Goal: Information Seeking & Learning: Learn about a topic

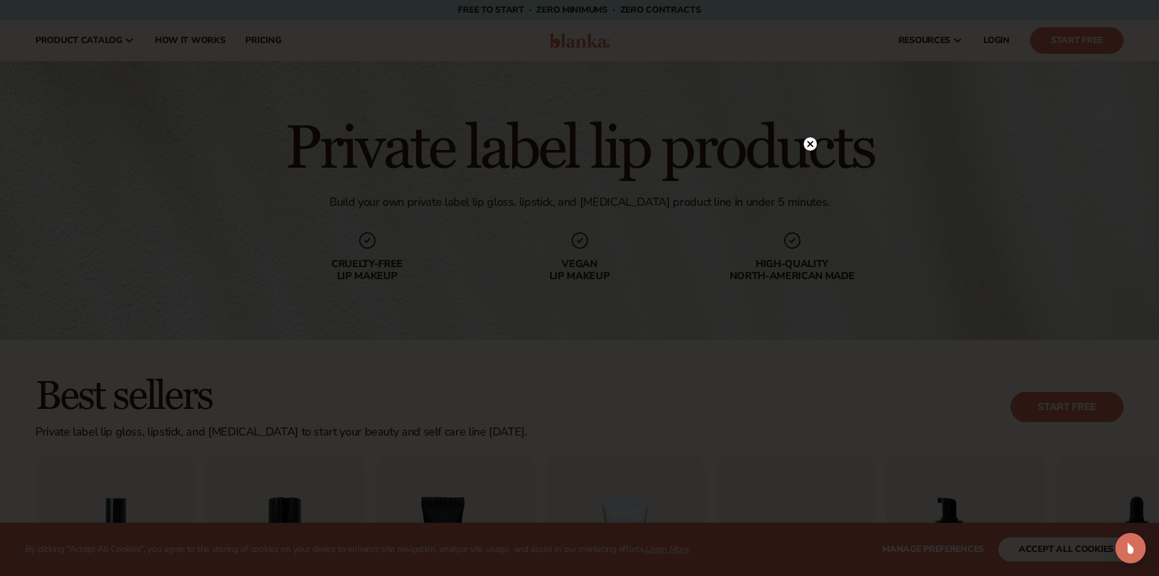
click at [812, 142] on icon at bounding box center [810, 143] width 6 height 6
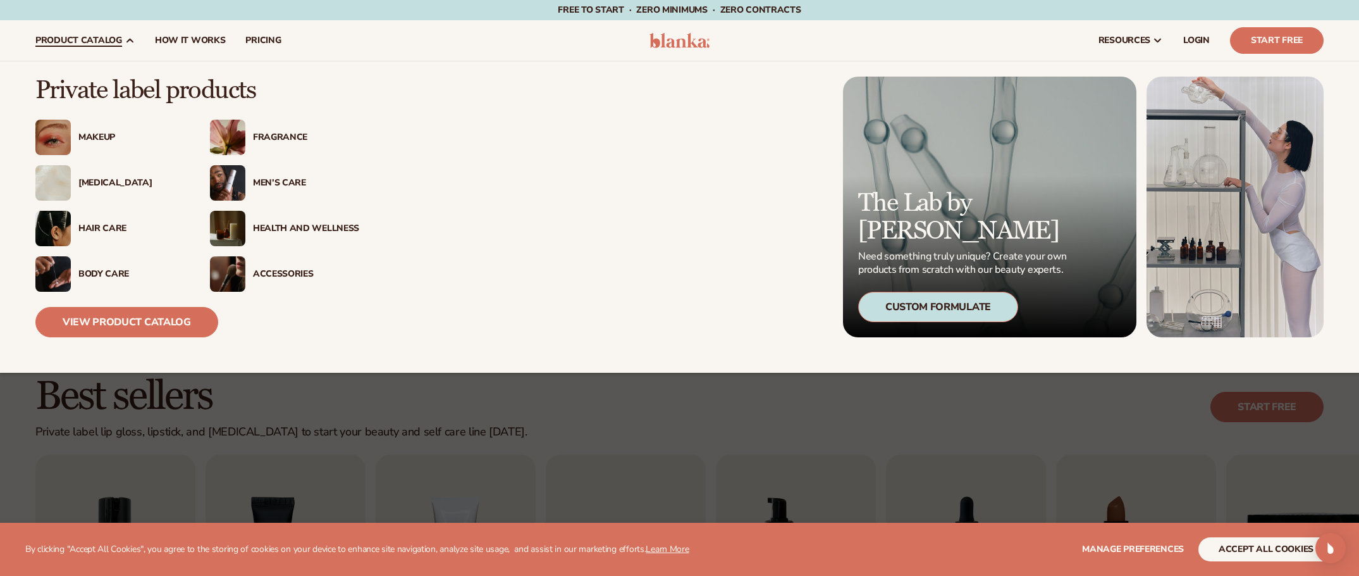
click at [89, 178] on div "[MEDICAL_DATA]" at bounding box center [131, 183] width 106 height 11
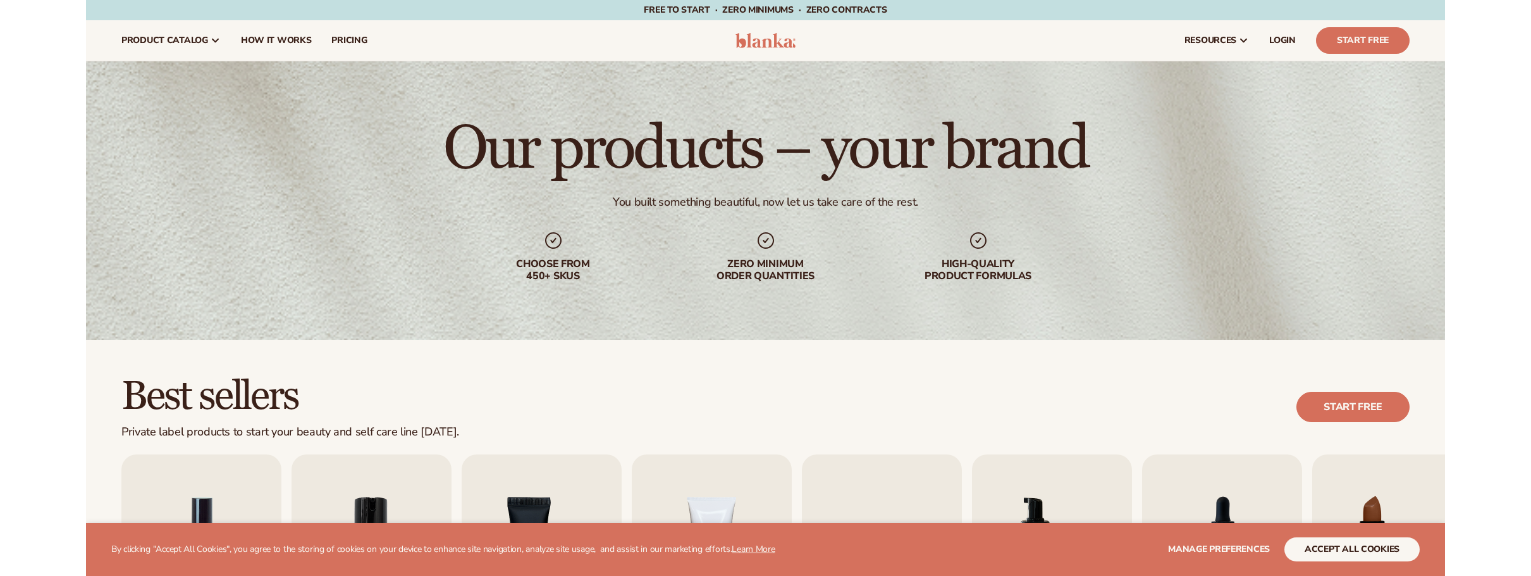
scroll to position [380, 0]
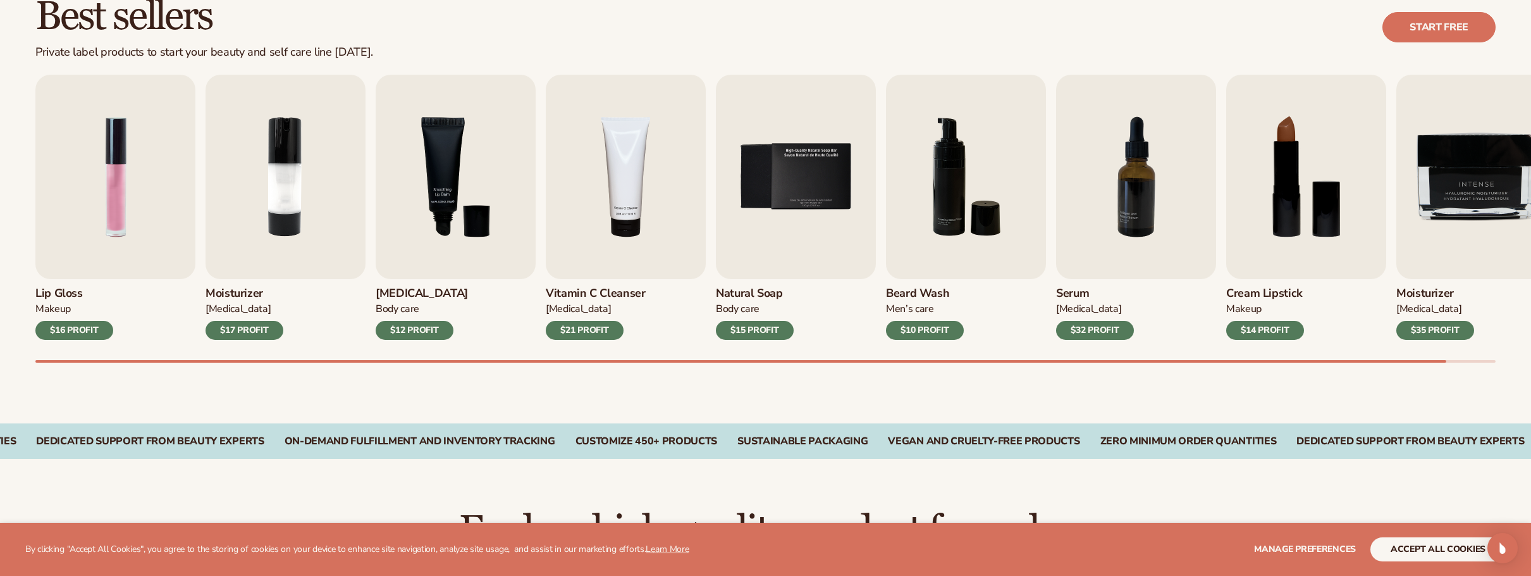
click at [1155, 366] on div "Best sellers Private label products to start your beauty and self care line tod…" at bounding box center [765, 191] width 1531 height 463
click at [469, 201] on img "3 / 9" at bounding box center [456, 177] width 160 height 204
click at [439, 276] on img "3 / 9" at bounding box center [456, 177] width 160 height 204
click at [400, 290] on h3 "[MEDICAL_DATA]" at bounding box center [422, 294] width 92 height 14
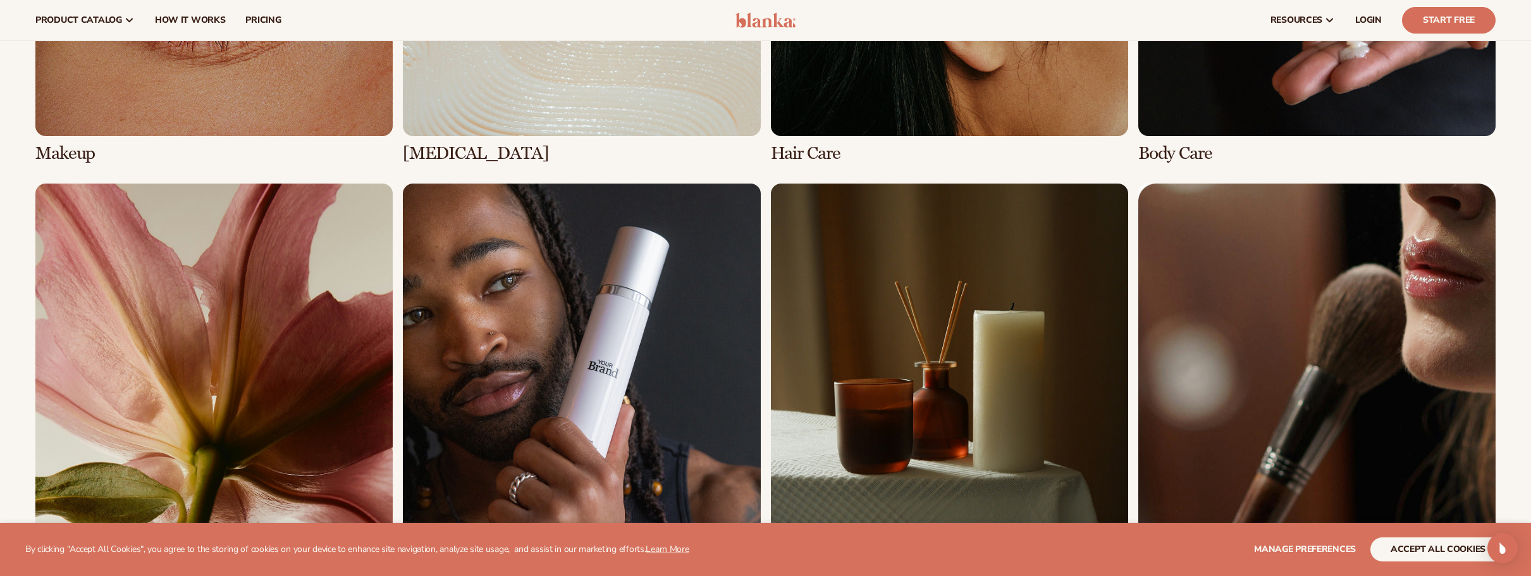
scroll to position [1139, 0]
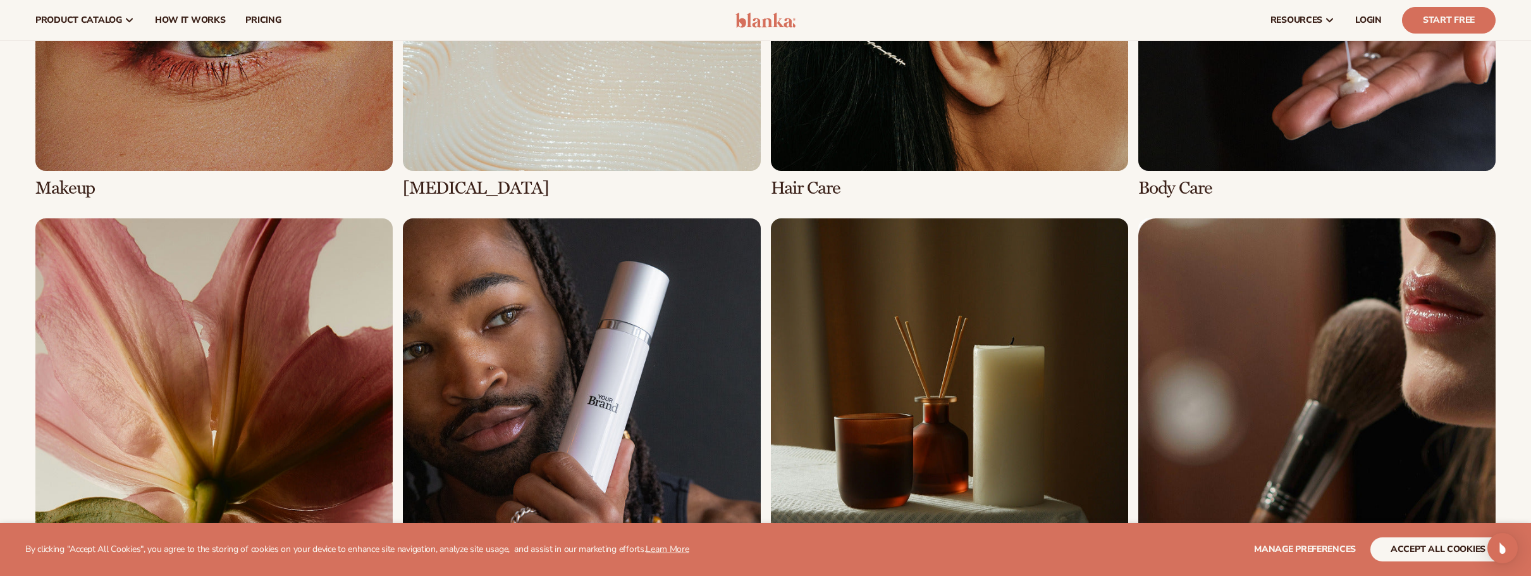
click at [588, 76] on link "2 / 8" at bounding box center [581, 5] width 357 height 385
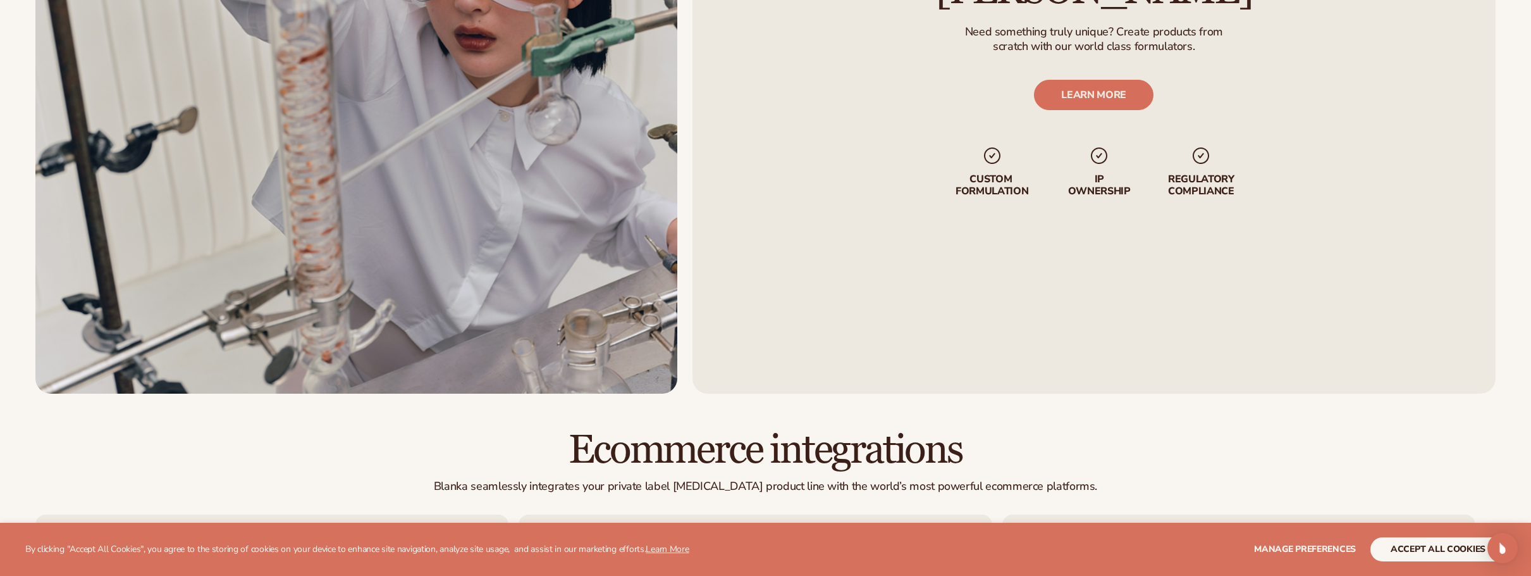
scroll to position [1639, 0]
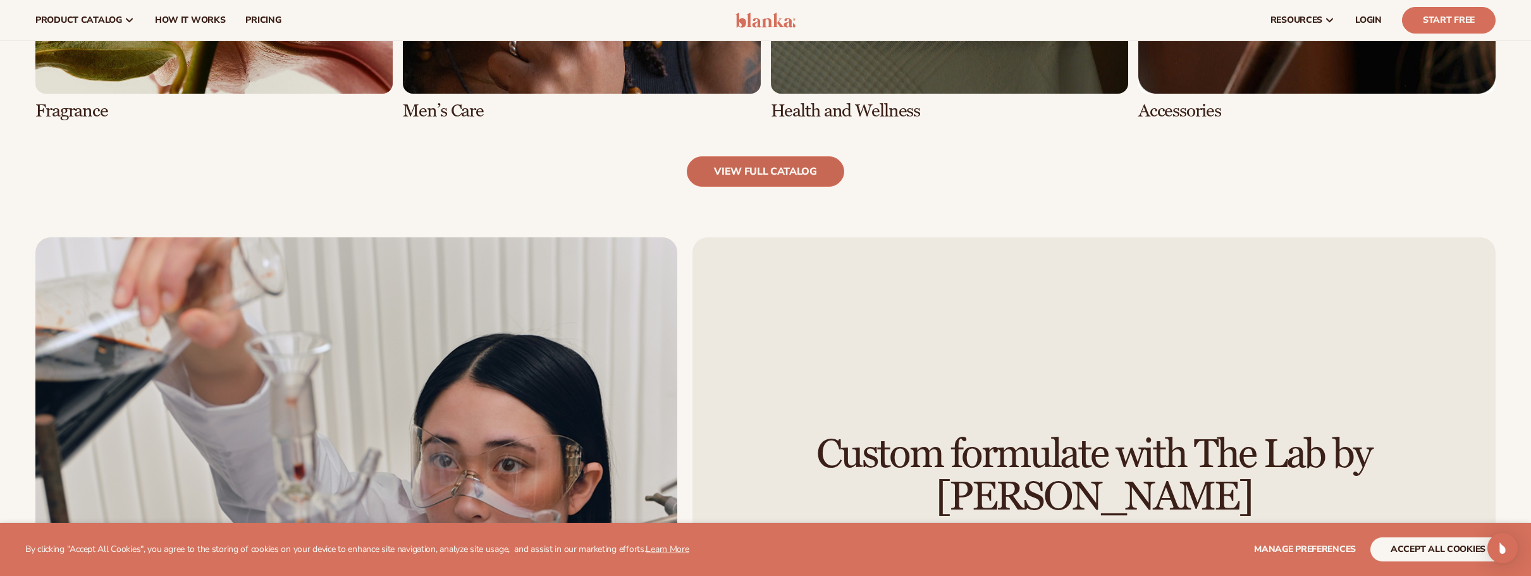
click at [757, 171] on link "view full catalog" at bounding box center [765, 171] width 157 height 30
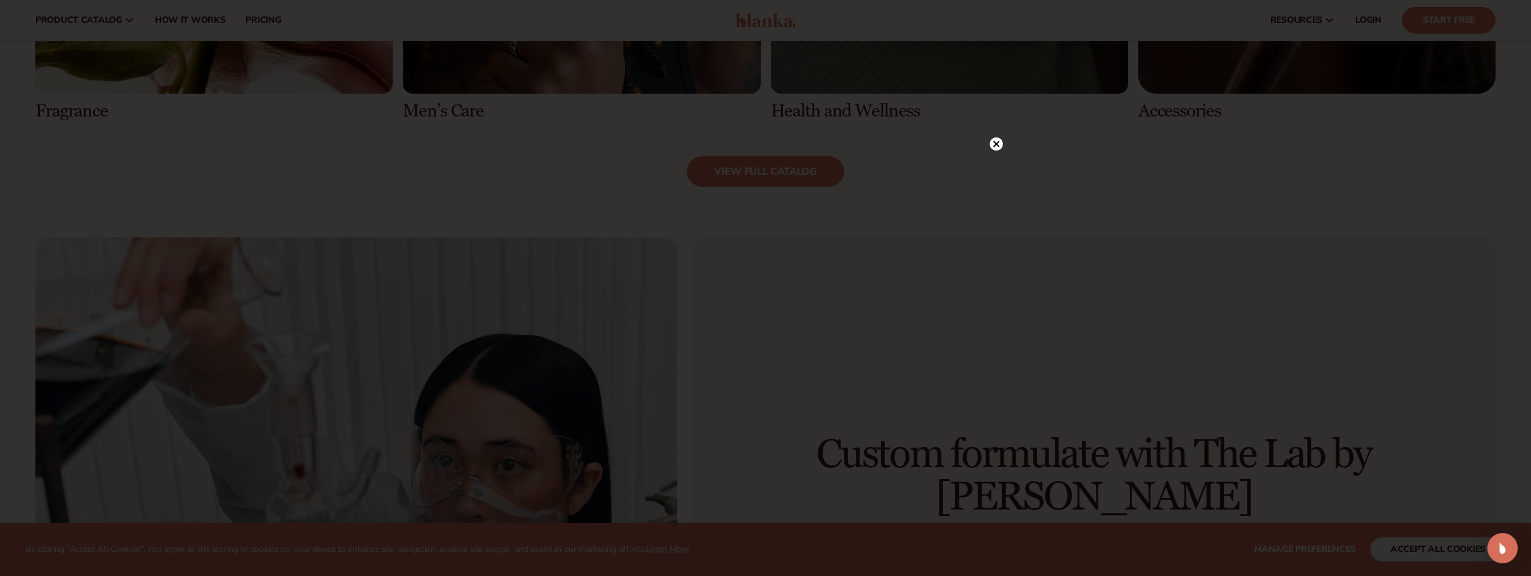
click at [992, 146] on circle at bounding box center [996, 143] width 13 height 13
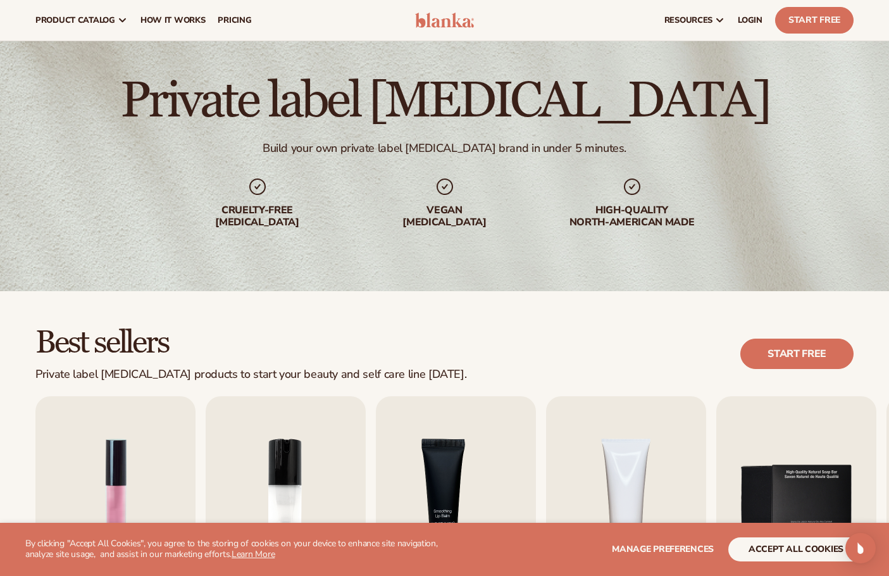
scroll to position [0, 0]
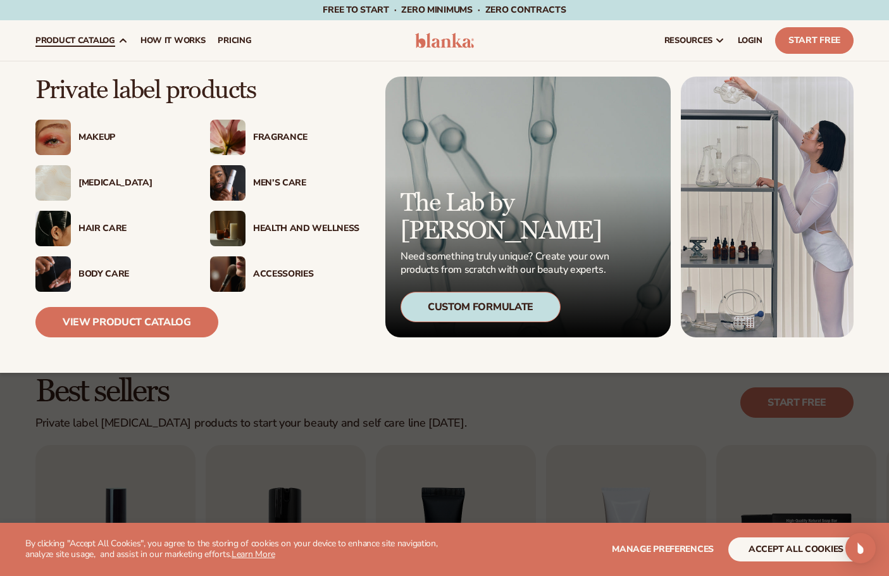
click at [90, 179] on div "[MEDICAL_DATA]" at bounding box center [131, 183] width 106 height 11
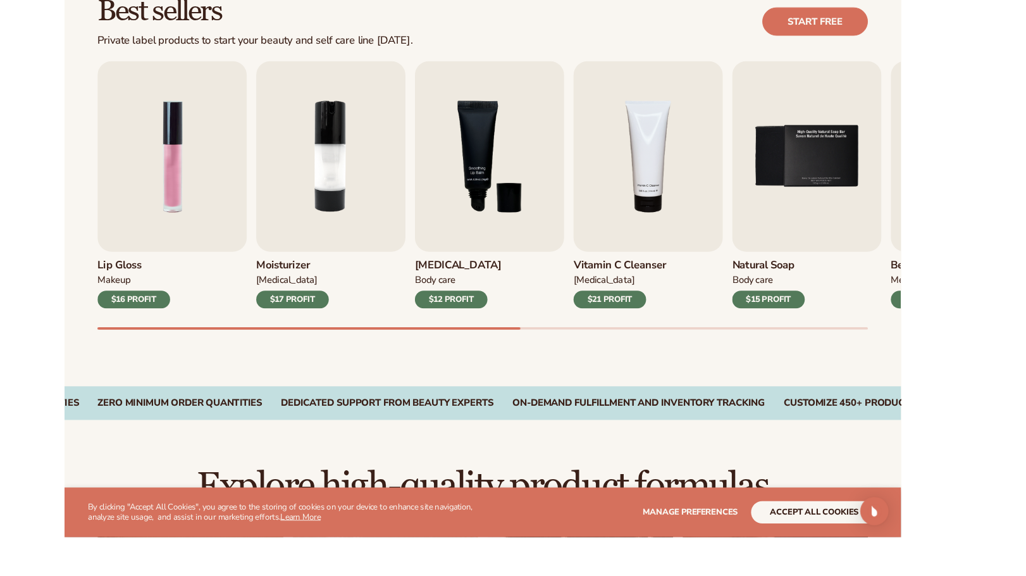
scroll to position [379, 0]
